Goal: Obtain resource: Download file/media

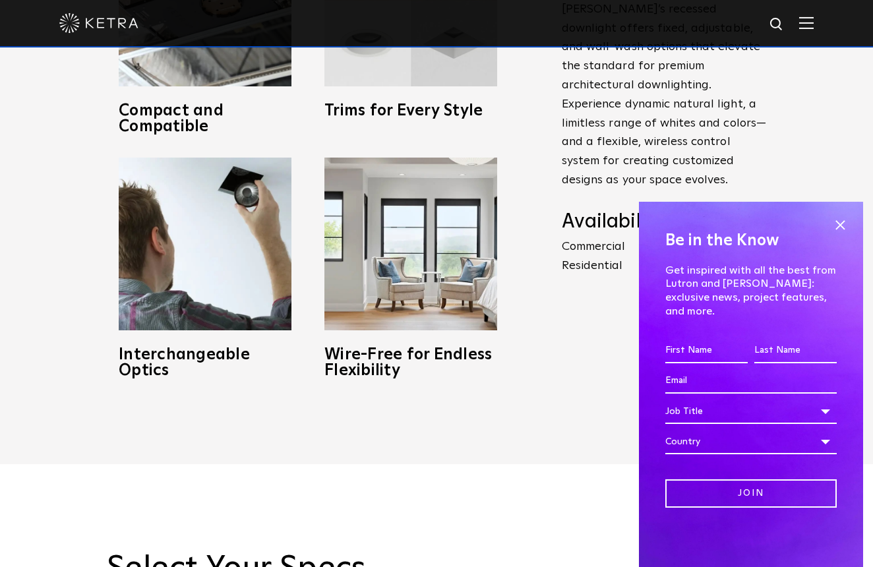
scroll to position [735, 0]
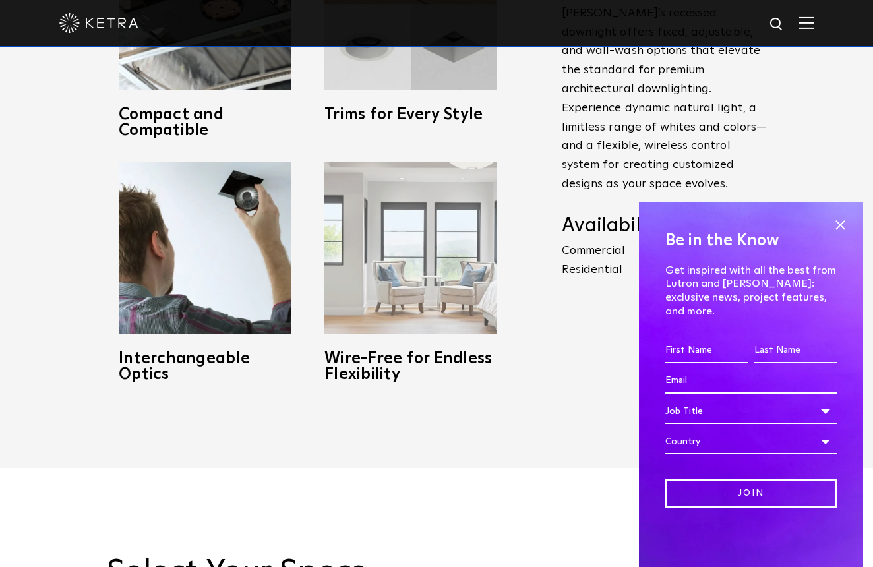
click at [370, 359] on h3 "Wire-Free for Endless Flexibility" at bounding box center [410, 367] width 173 height 32
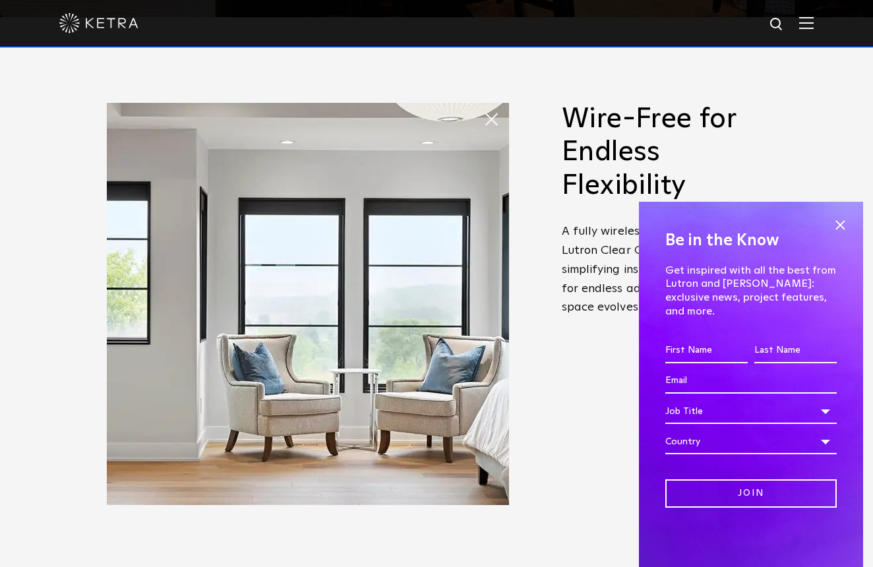
scroll to position [550, 0]
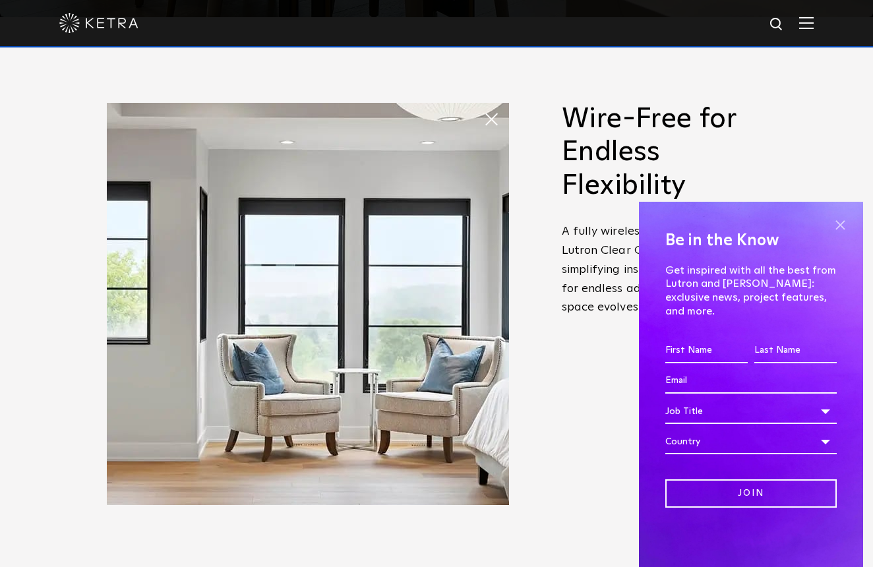
click at [840, 235] on span at bounding box center [840, 225] width 20 height 20
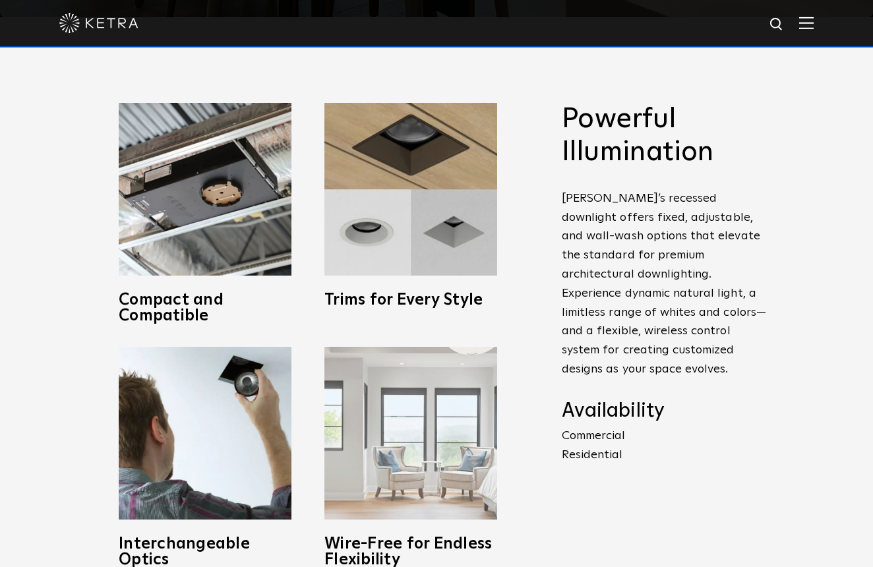
click at [446, 407] on img at bounding box center [410, 433] width 173 height 173
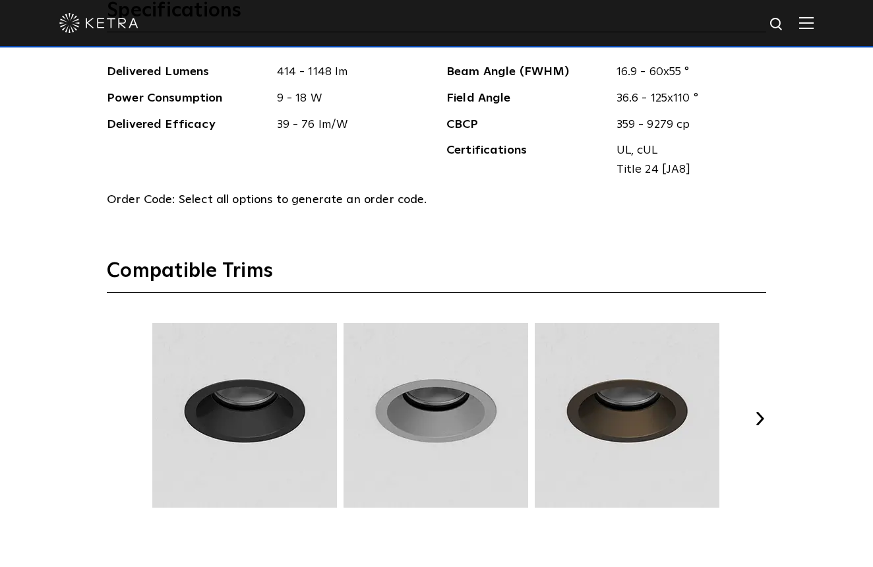
scroll to position [1597, 0]
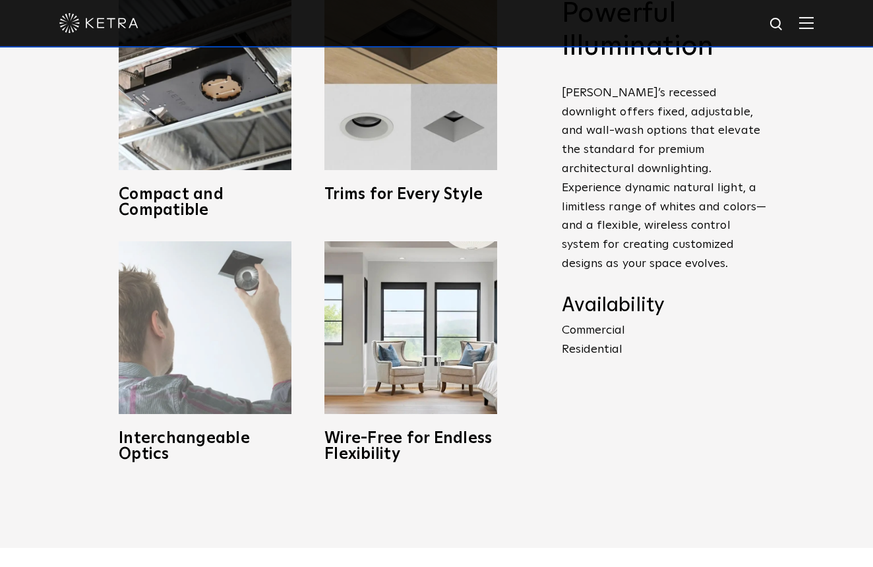
scroll to position [656, 0]
click at [169, 345] on img at bounding box center [205, 327] width 173 height 173
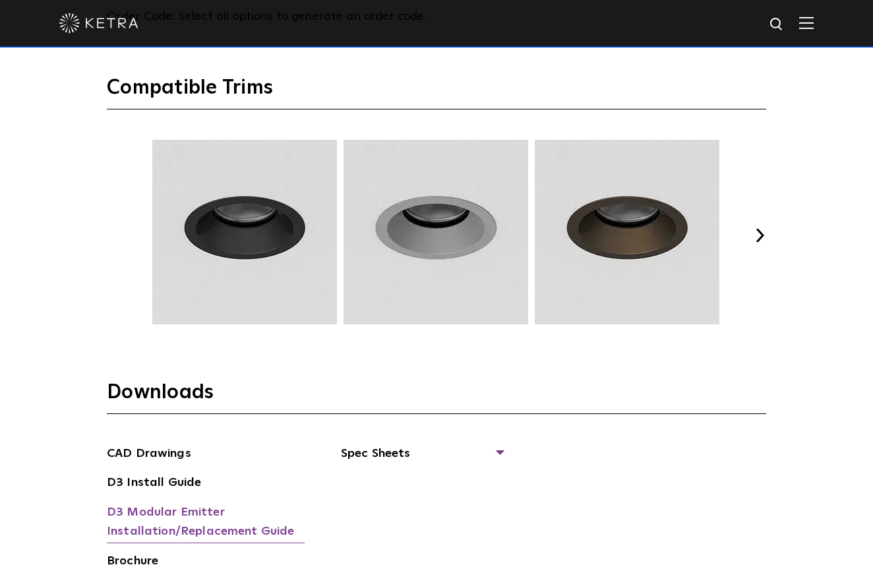
scroll to position [1777, 0]
click at [760, 229] on button "Next" at bounding box center [759, 235] width 13 height 13
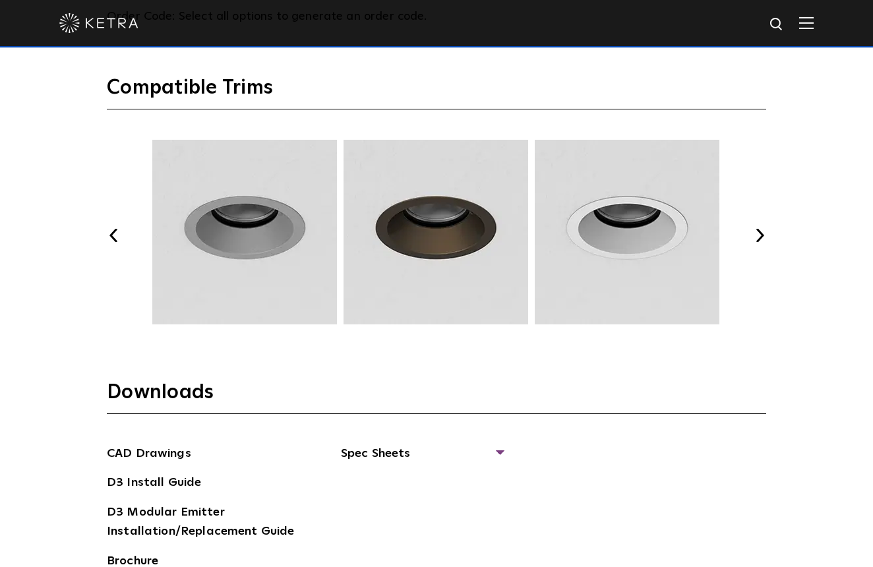
click at [760, 229] on button "Next" at bounding box center [759, 235] width 13 height 13
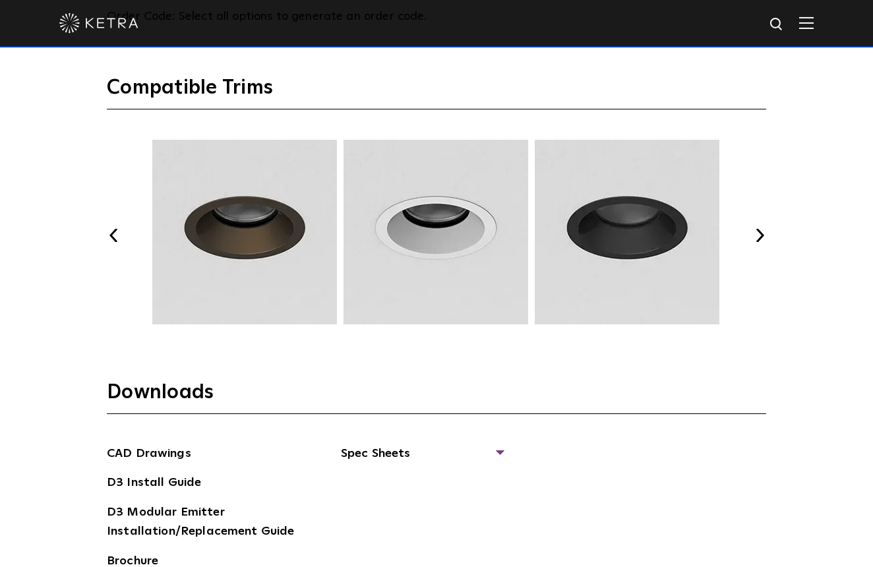
click at [760, 229] on button "Next" at bounding box center [759, 235] width 13 height 13
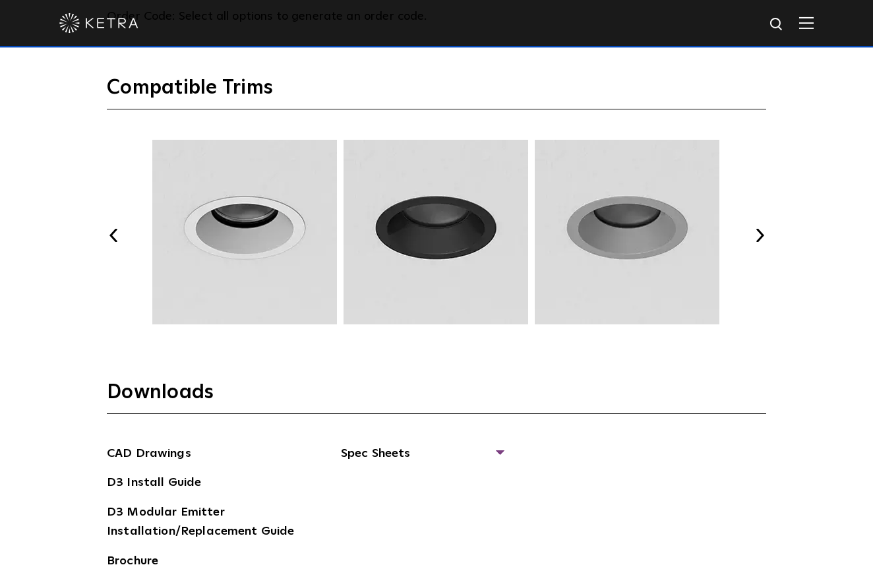
click at [760, 229] on button "Next" at bounding box center [759, 235] width 13 height 13
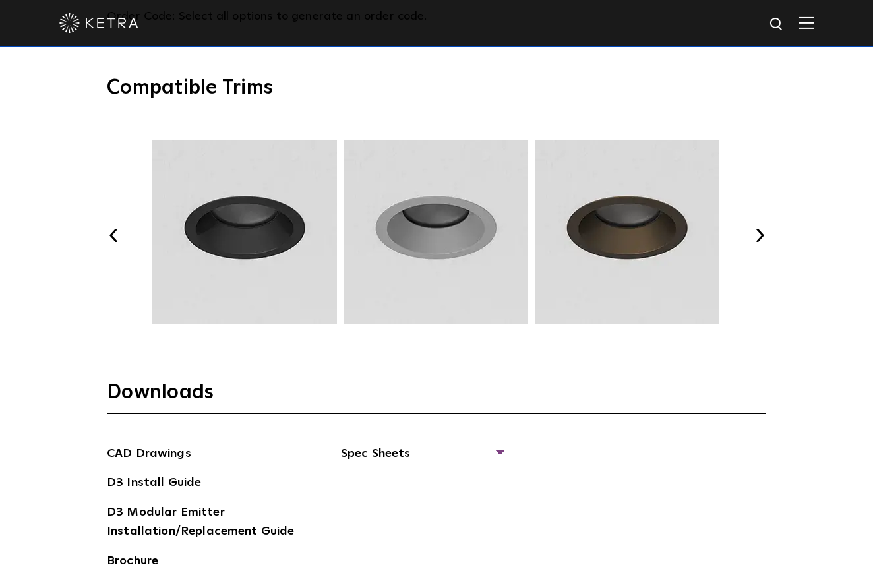
click at [760, 229] on button "Next" at bounding box center [759, 235] width 13 height 13
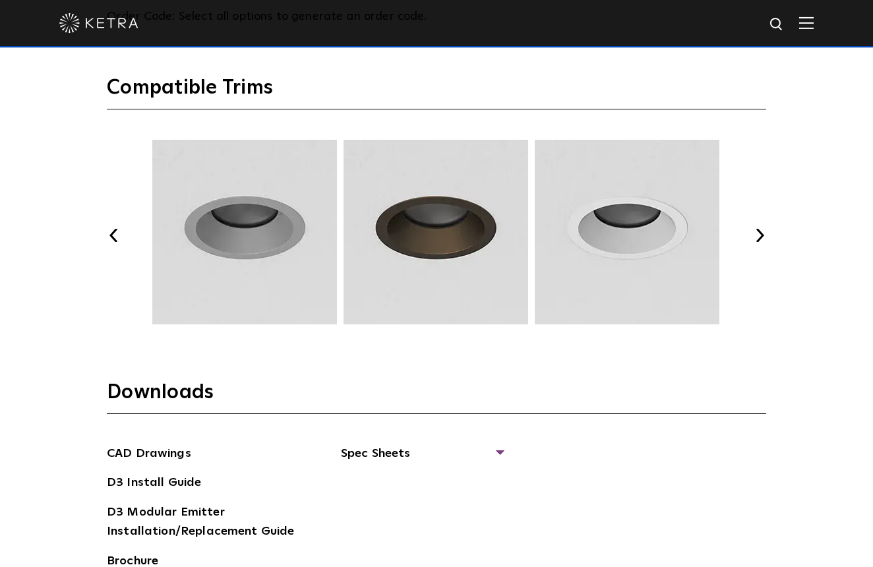
click at [760, 229] on button "Next" at bounding box center [759, 235] width 13 height 13
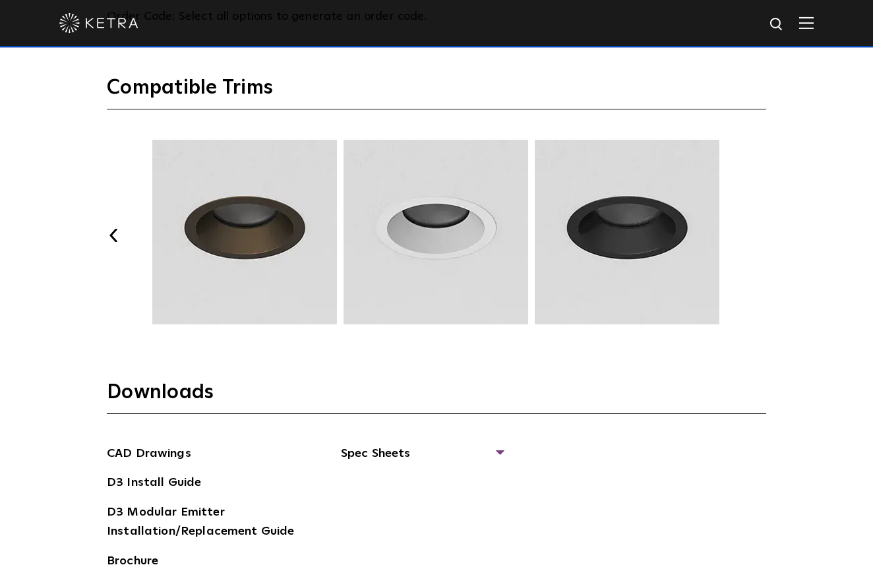
click at [760, 229] on button "Next" at bounding box center [759, 235] width 13 height 13
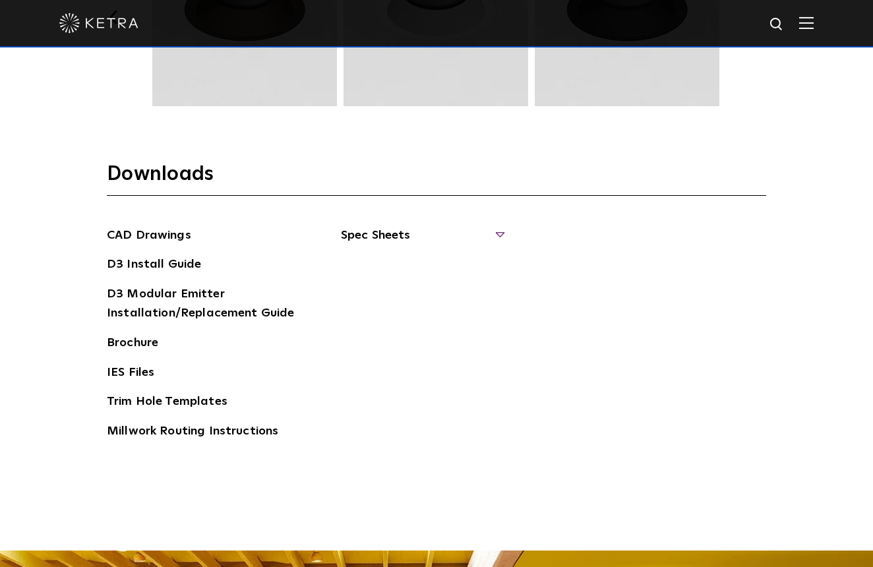
scroll to position [2004, 0]
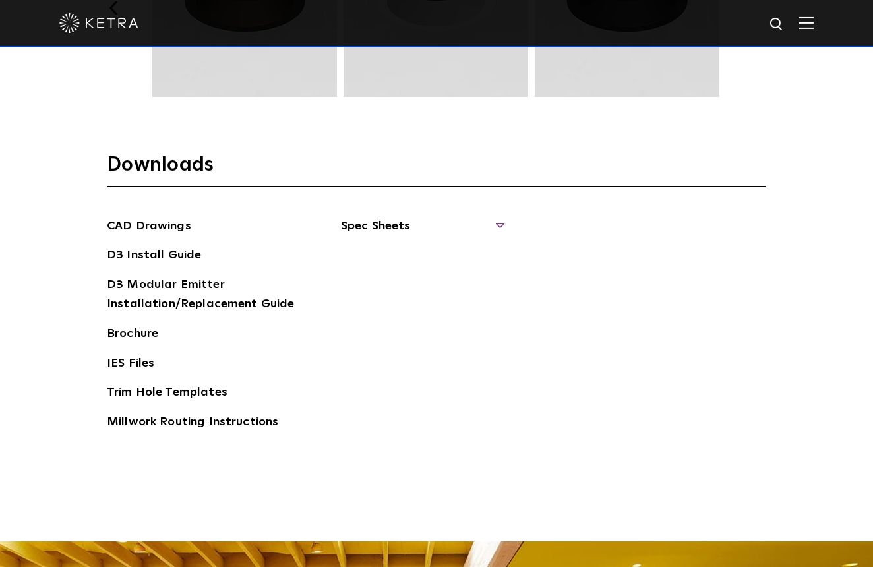
click at [501, 219] on span "Spec Sheets" at bounding box center [421, 231] width 161 height 29
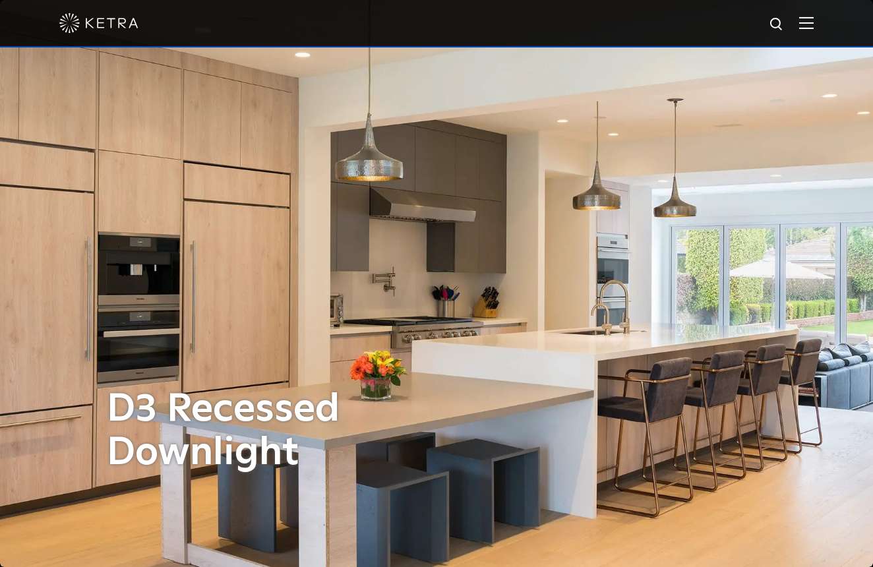
scroll to position [0, 0]
